Goal: Transaction & Acquisition: Subscribe to service/newsletter

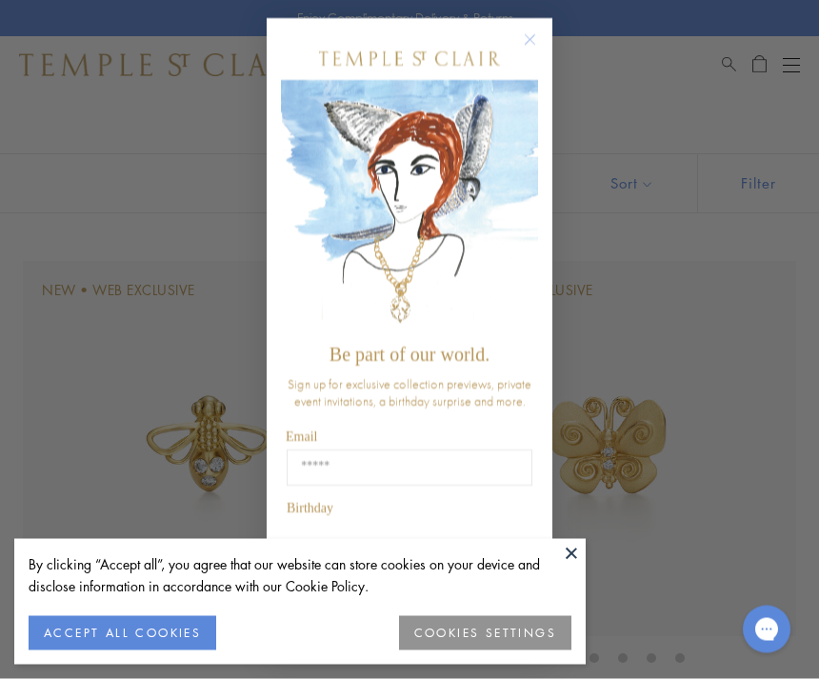
scroll to position [71, 0]
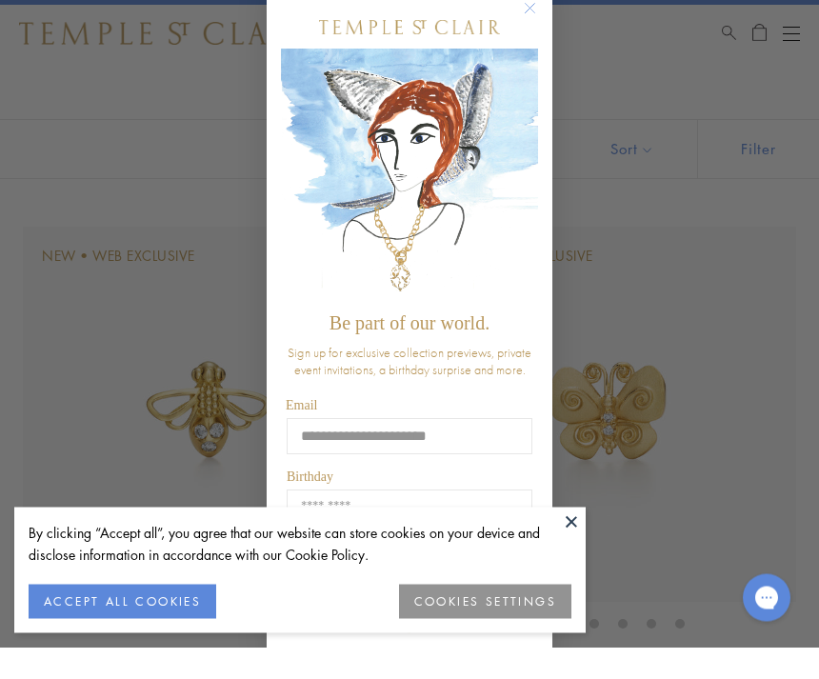
type input "**********"
click at [324, 537] on input "Birthday" at bounding box center [410, 540] width 246 height 36
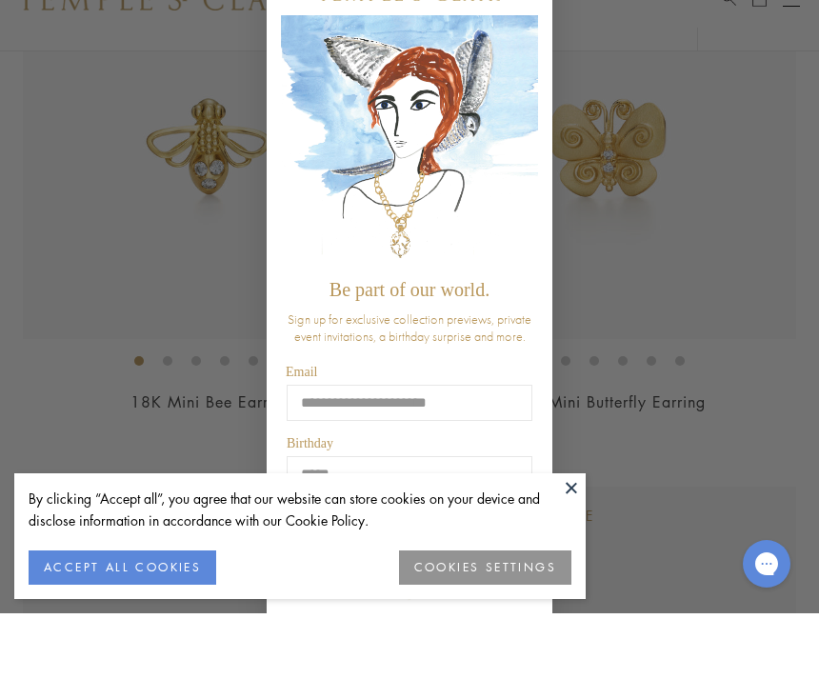
scroll to position [303, 0]
type input "*****"
click at [423, 636] on button "COOKIES SETTINGS" at bounding box center [485, 633] width 172 height 34
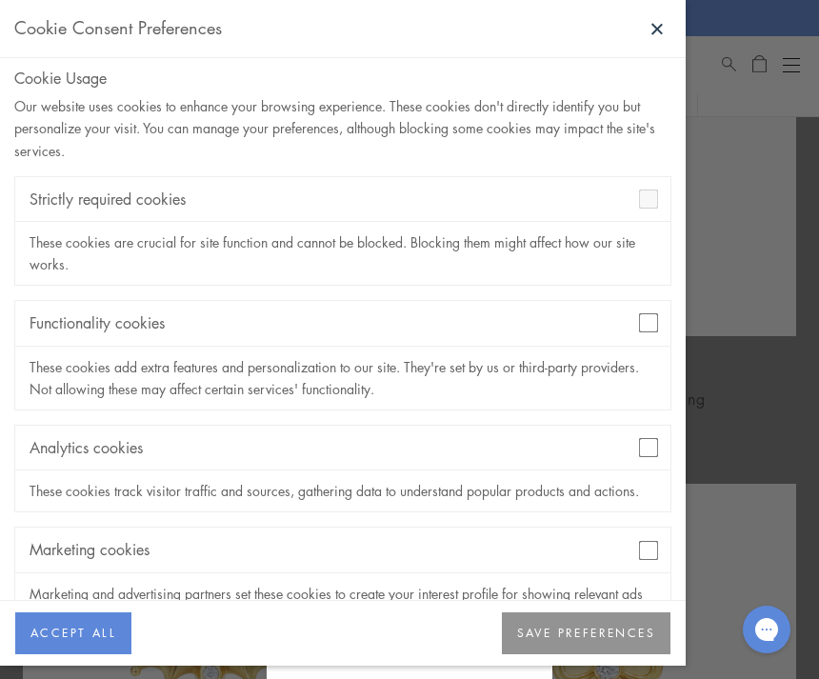
scroll to position [5, 0]
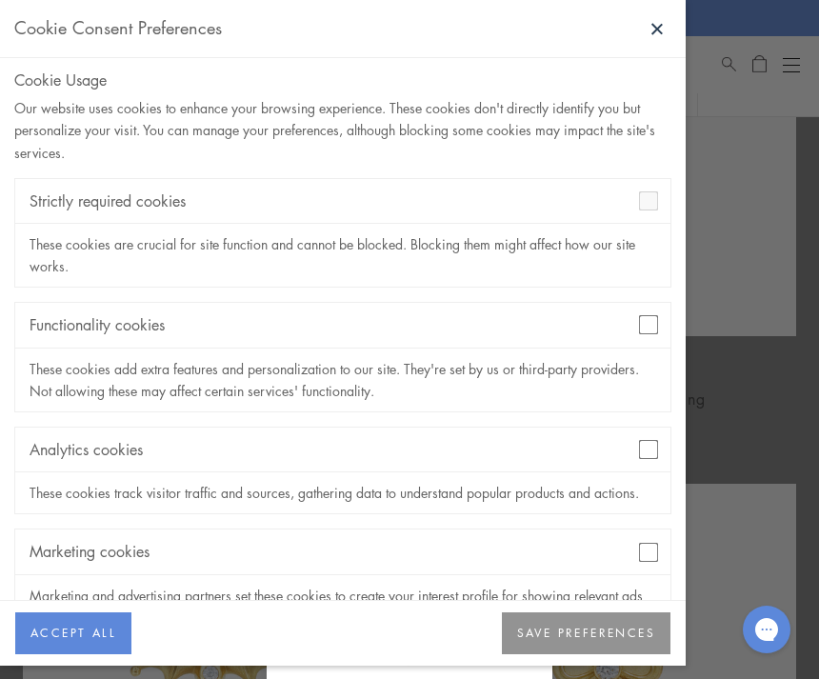
click at [513, 655] on button "SAVE PREFERENCES" at bounding box center [586, 634] width 169 height 42
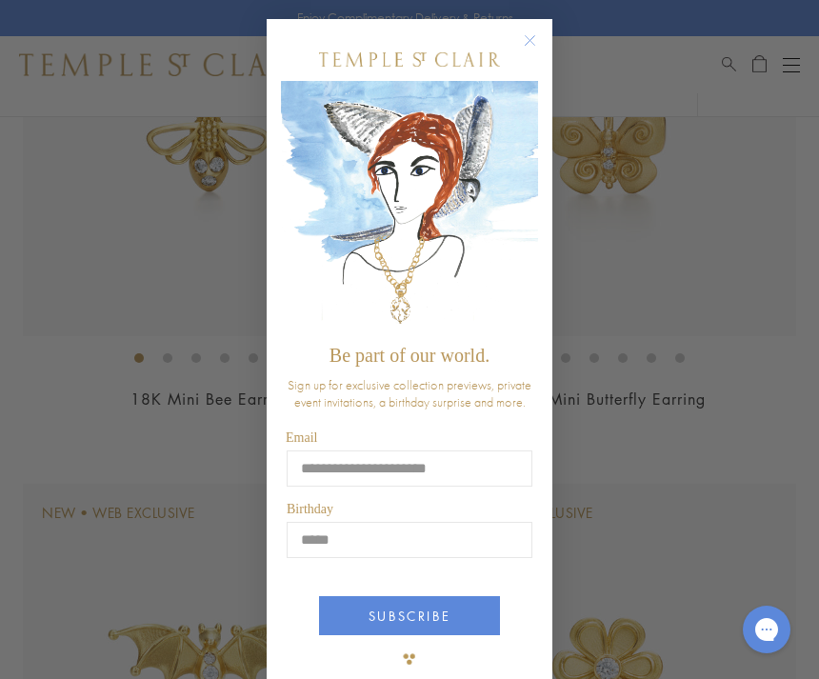
click at [353, 635] on button "SUBSCRIBE" at bounding box center [409, 615] width 181 height 39
type input "**********"
click at [405, 636] on button "SUBSCRIBE" at bounding box center [409, 615] width 181 height 39
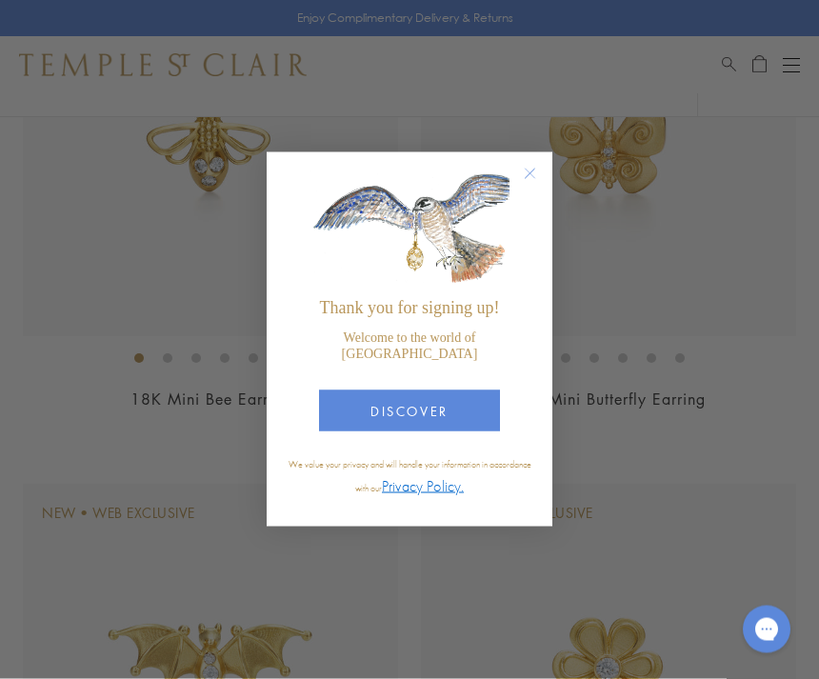
scroll to position [370, 0]
click at [539, 186] on circle "Close dialog" at bounding box center [530, 174] width 23 height 23
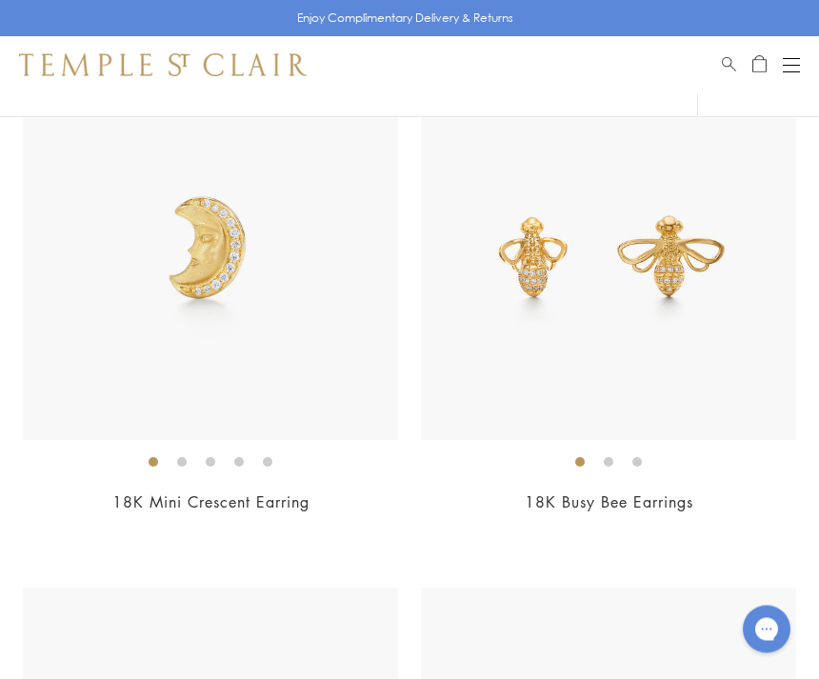
scroll to position [1312, 0]
click at [489, 404] on img at bounding box center [608, 252] width 375 height 375
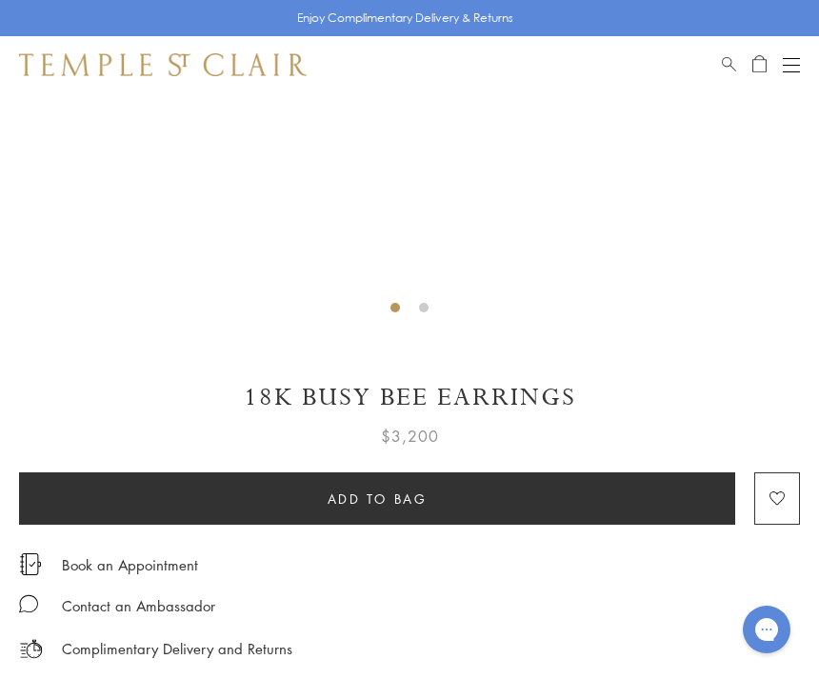
scroll to position [591, 0]
